Goal: Task Accomplishment & Management: Use online tool/utility

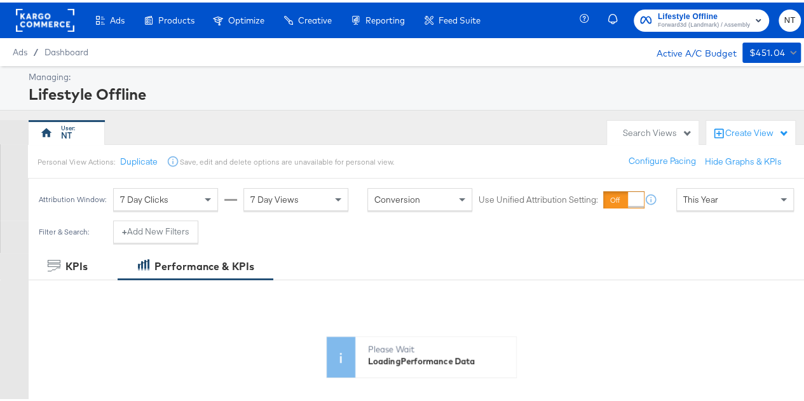
click at [721, 193] on div "This Year" at bounding box center [735, 197] width 116 height 22
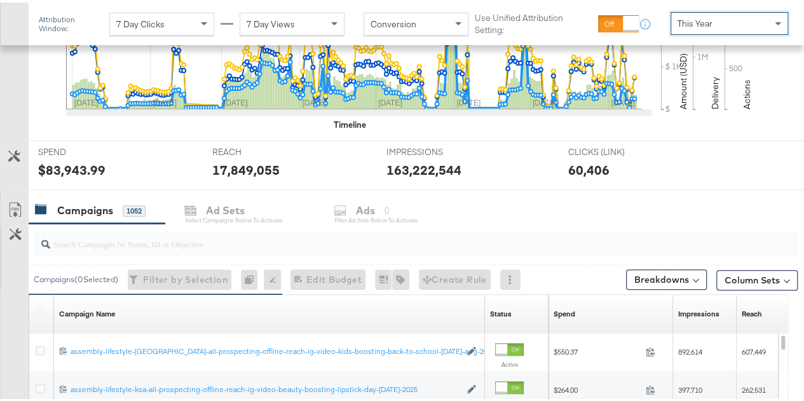
scroll to position [445, 0]
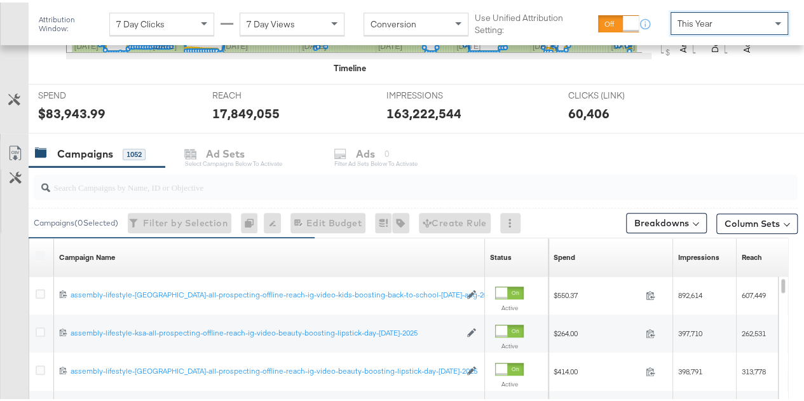
click at [210, 189] on input "search" at bounding box center [390, 179] width 681 height 25
paste input "video-beauty-boosting-lipstick-day-[DATE]-2025"
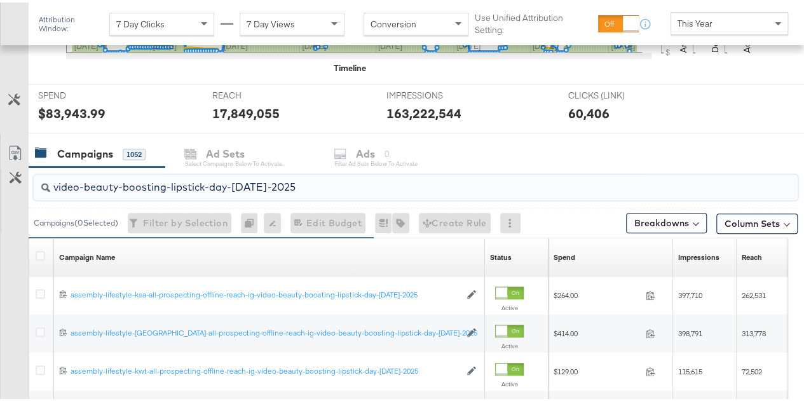
type input "video-beauty-boosting-lipstick-day-[DATE]-2025"
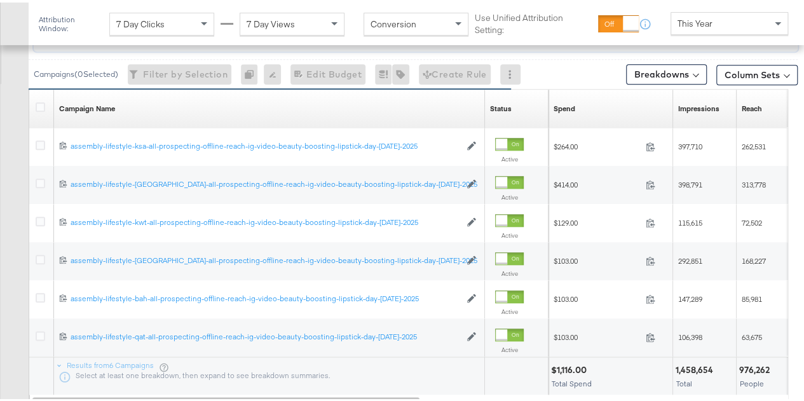
scroll to position [485, 0]
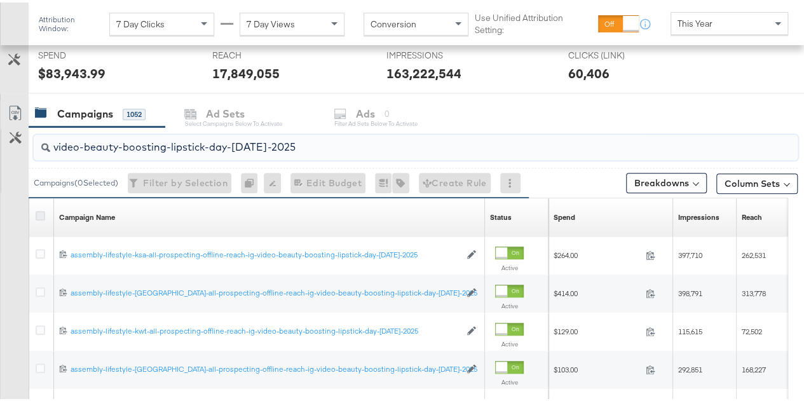
click at [41, 210] on icon at bounding box center [41, 213] width 10 height 10
click at [0, 0] on input "checkbox" at bounding box center [0, 0] width 0 height 0
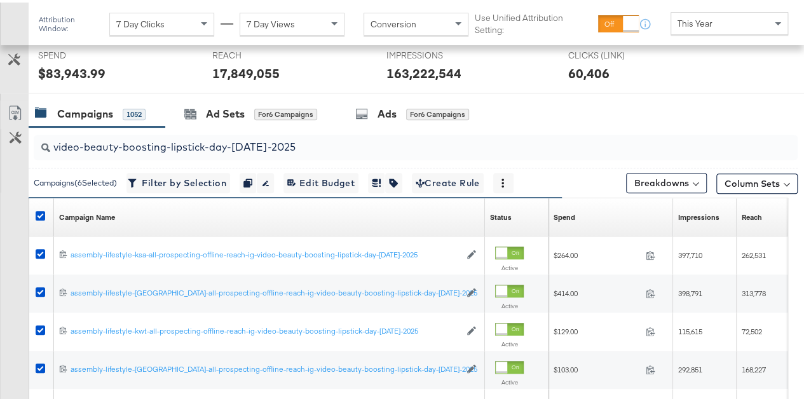
click at [692, 179] on span at bounding box center [695, 180] width 6 height 6
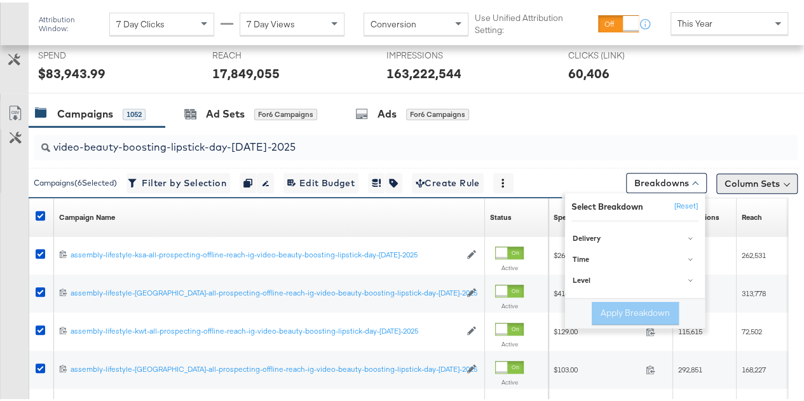
click at [749, 182] on button "Column Sets" at bounding box center [756, 181] width 81 height 20
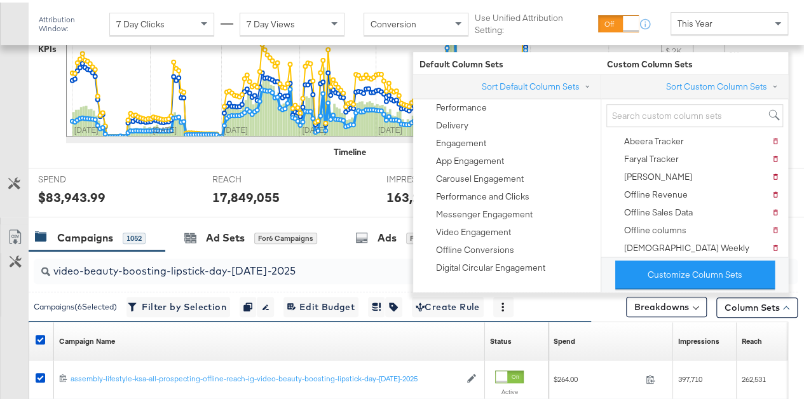
scroll to position [358, 0]
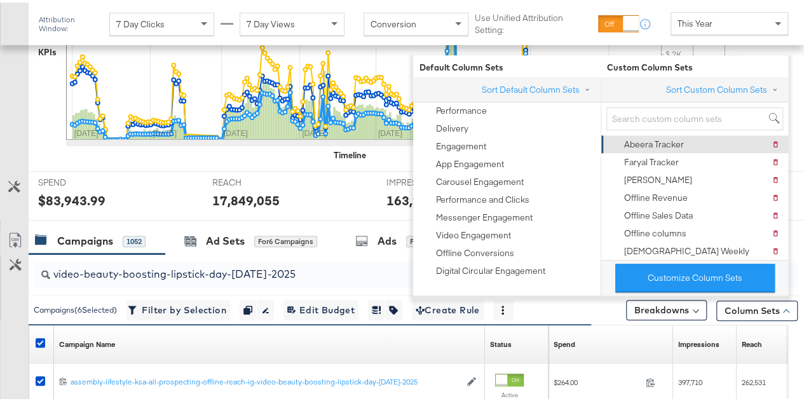
click at [654, 143] on div "Abeera Tracker" at bounding box center [654, 142] width 60 height 12
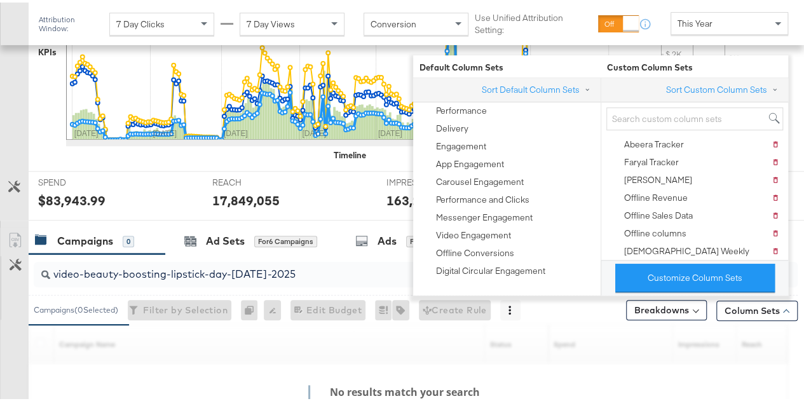
click at [344, 202] on div "17,849,055" at bounding box center [289, 198] width 155 height 18
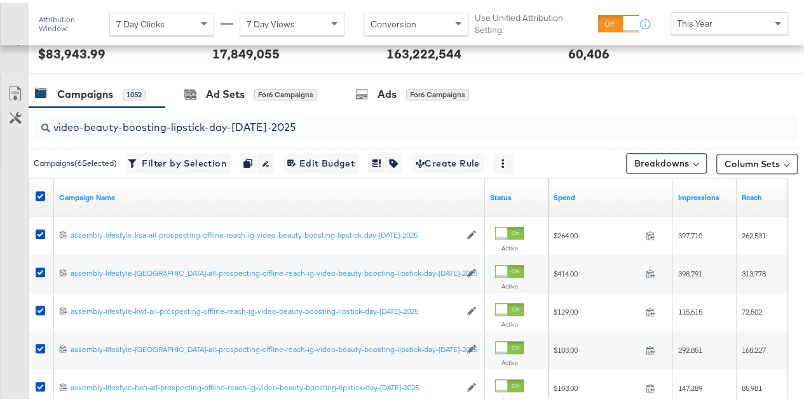
scroll to position [485, 0]
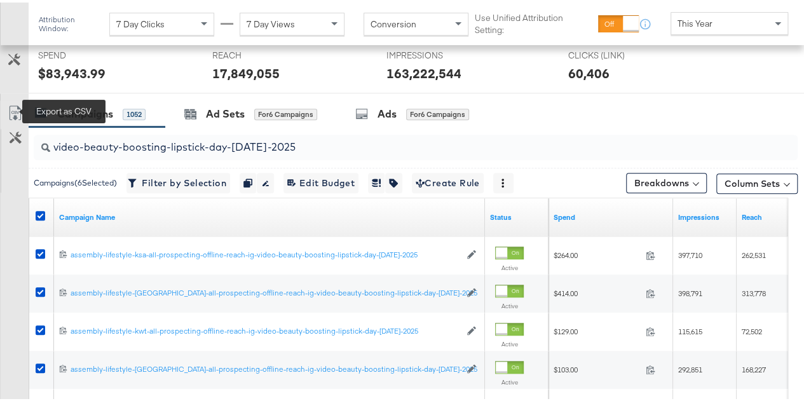
click at [11, 107] on icon at bounding box center [15, 110] width 15 height 15
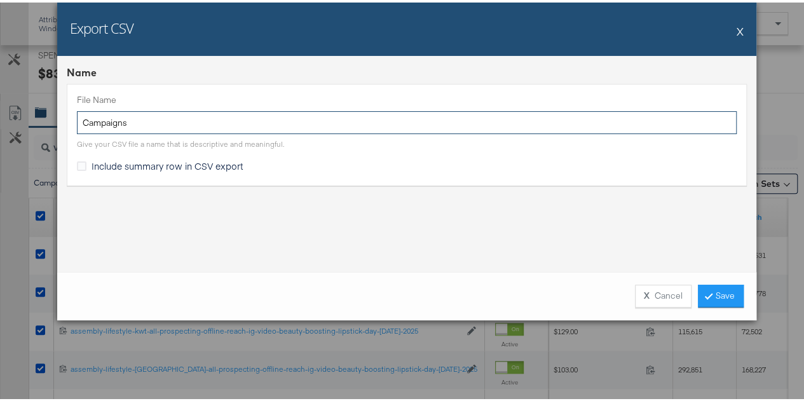
click at [235, 123] on input "Campaigns" at bounding box center [407, 121] width 660 height 24
paste input "video-beauty-boosting-lipstick-day-[DATE]-2025"
type input "video-beauty-boosting-lipstick-day-[DATE]-2025"
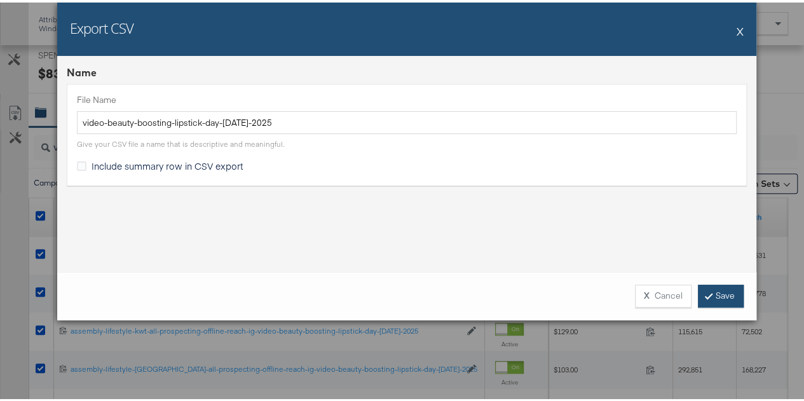
click at [726, 290] on link "Save" at bounding box center [721, 293] width 46 height 23
